Goal: Task Accomplishment & Management: Use online tool/utility

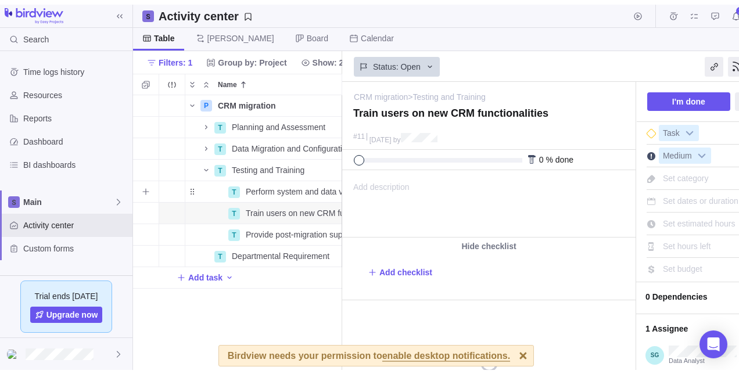
scroll to position [266, 200]
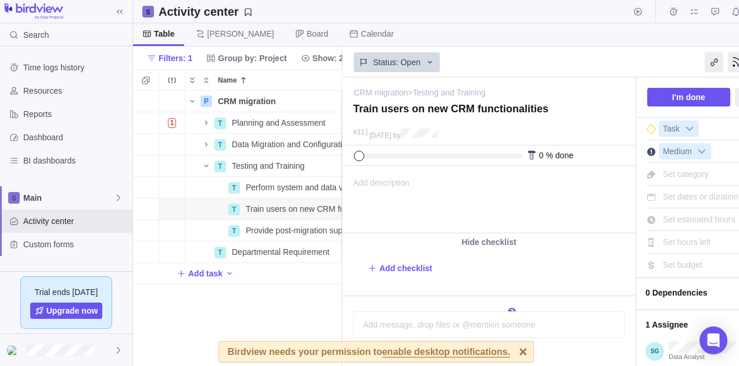
click at [513, 346] on div at bounding box center [523, 351] width 20 height 20
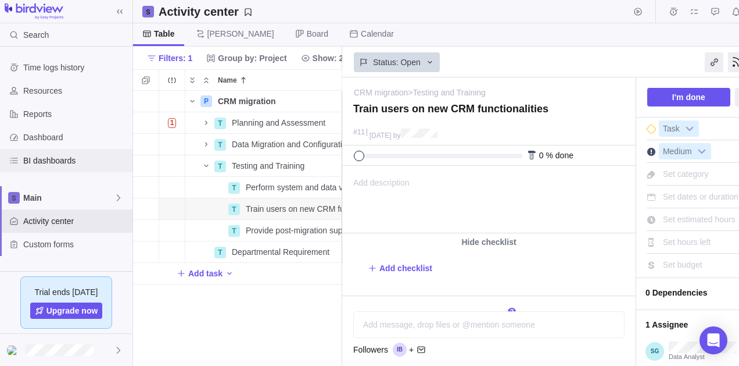
click at [57, 155] on span "BI dashboards" at bounding box center [75, 161] width 105 height 12
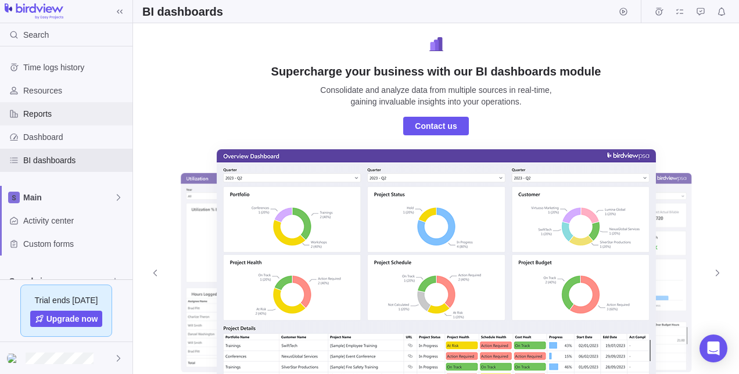
click at [44, 124] on div "Reports" at bounding box center [66, 113] width 133 height 23
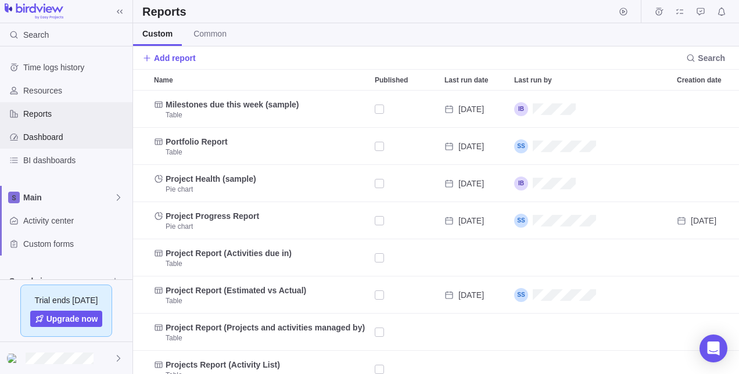
scroll to position [275, 598]
click at [48, 139] on span "Dashboard" at bounding box center [75, 137] width 105 height 12
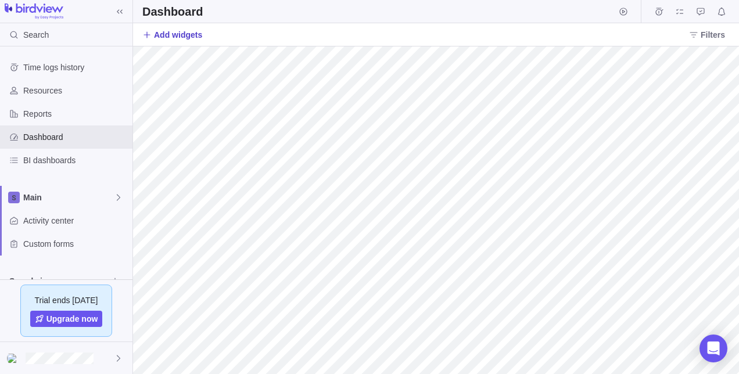
click at [194, 37] on span "Add widgets" at bounding box center [178, 35] width 48 height 12
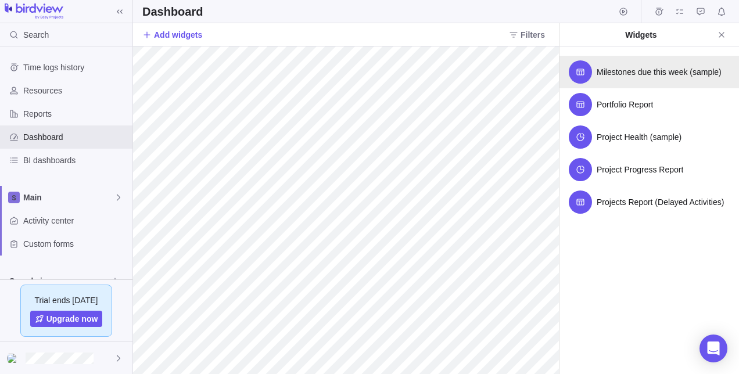
click at [649, 73] on span "Milestones due this week (sample)" at bounding box center [659, 72] width 125 height 12
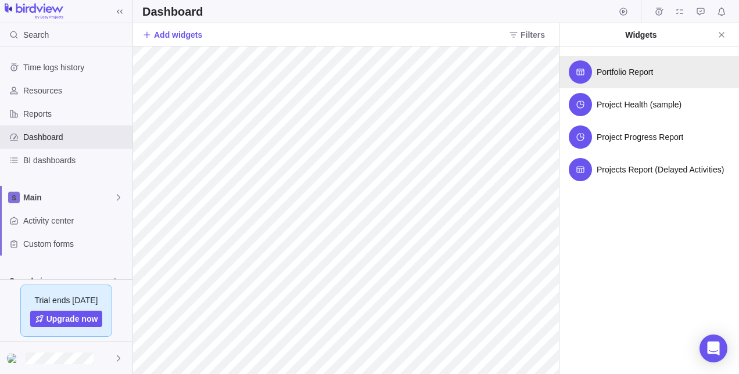
click at [639, 80] on div "Portfolio Report" at bounding box center [650, 72] width 180 height 33
click at [643, 66] on span "Project Health (sample)" at bounding box center [639, 72] width 85 height 12
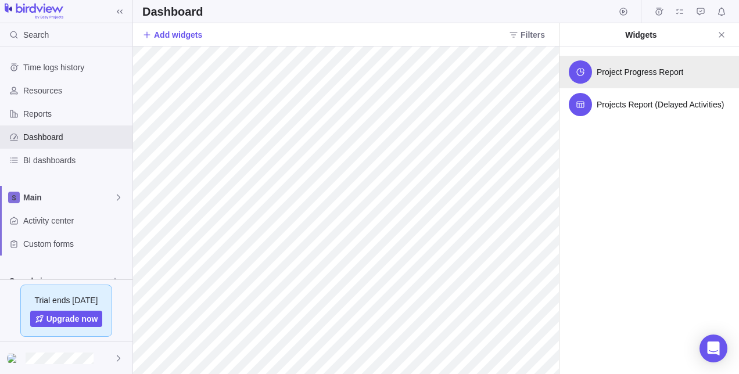
click at [646, 80] on div "Project Progress Report" at bounding box center [650, 72] width 180 height 33
click at [646, 80] on div "Projects Report (Delayed Activities)" at bounding box center [650, 72] width 180 height 33
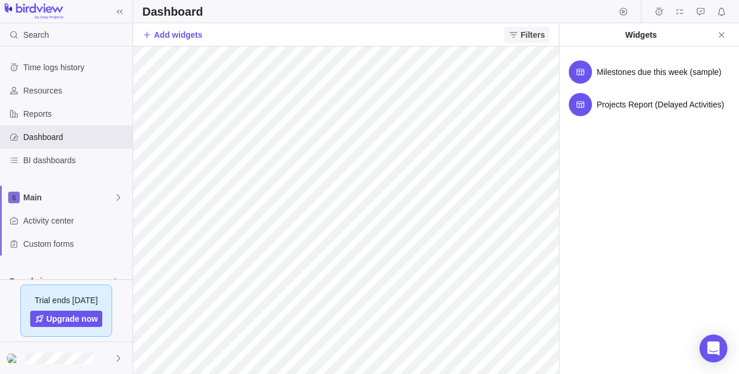
click at [521, 33] on span "Filters" at bounding box center [527, 35] width 45 height 16
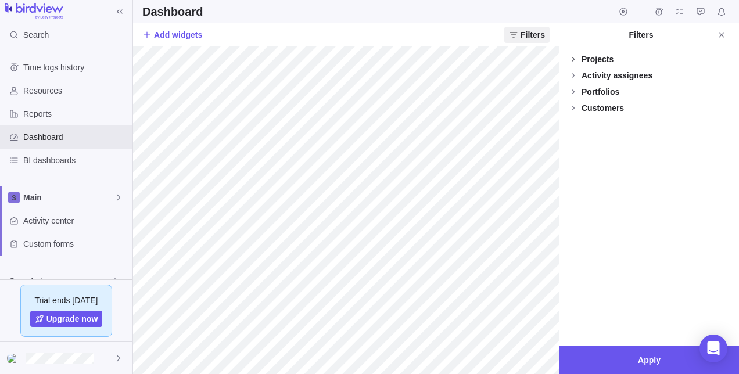
click at [573, 57] on icon at bounding box center [574, 59] width 2 height 4
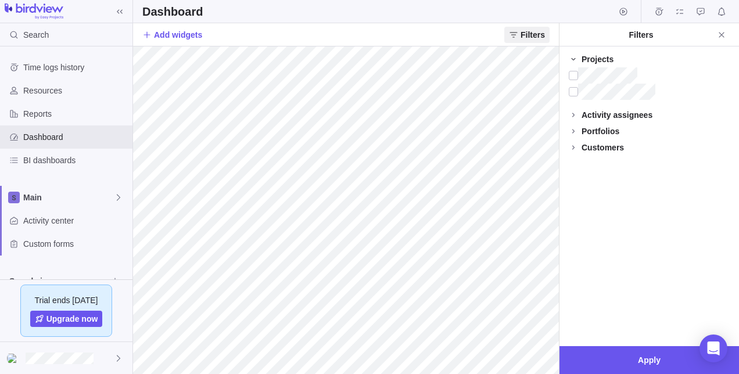
click at [573, 57] on icon at bounding box center [573, 59] width 9 height 9
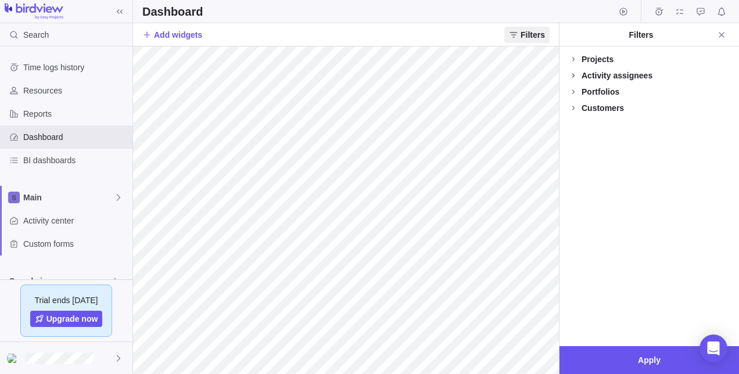
click at [573, 76] on icon at bounding box center [573, 75] width 9 height 9
click at [573, 76] on icon at bounding box center [573, 75] width 4 height 2
click at [573, 91] on icon at bounding box center [573, 91] width 9 height 9
click at [573, 108] on icon at bounding box center [573, 107] width 9 height 9
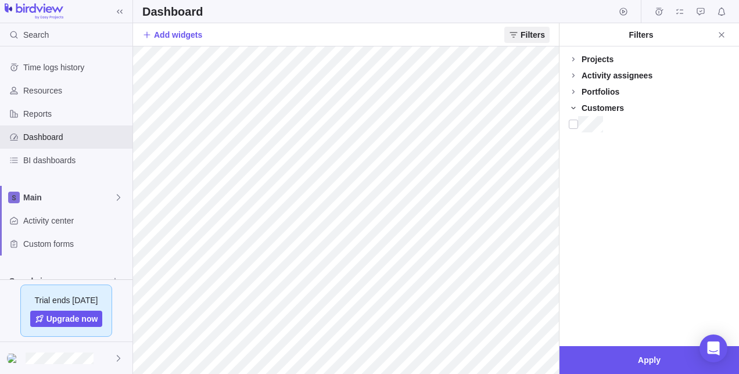
click at [573, 108] on icon at bounding box center [573, 108] width 4 height 2
click at [146, 36] on icon at bounding box center [146, 34] width 9 height 9
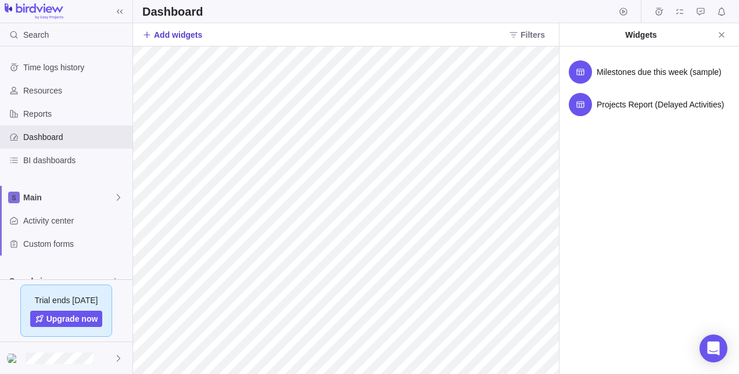
click at [146, 36] on icon at bounding box center [146, 34] width 9 height 9
click at [147, 34] on icon at bounding box center [147, 34] width 6 height 6
click at [149, 35] on icon at bounding box center [146, 34] width 9 height 9
click at [163, 35] on span "Add widgets" at bounding box center [178, 35] width 48 height 12
click at [50, 271] on div "Saved views" at bounding box center [66, 281] width 133 height 23
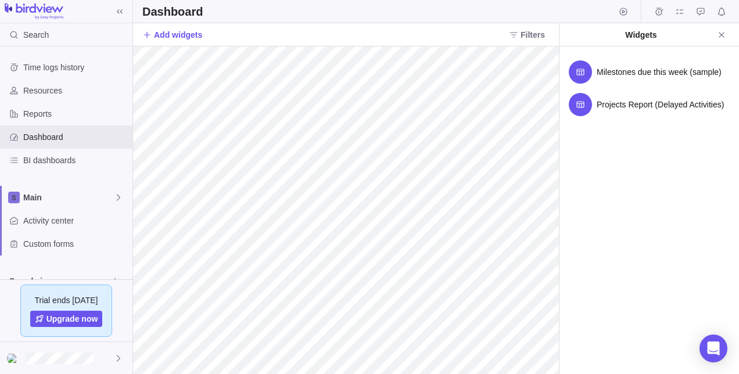
click at [50, 271] on div "Saved views" at bounding box center [66, 281] width 133 height 23
